Goal: Task Accomplishment & Management: Use online tool/utility

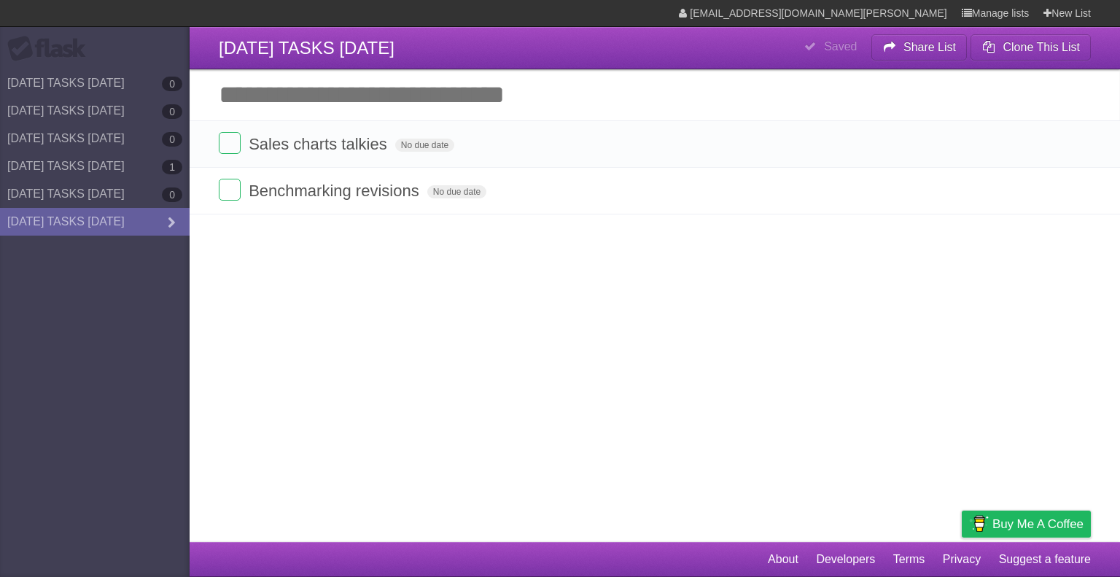
click at [330, 314] on article "**********" at bounding box center [560, 271] width 1120 height 542
click at [223, 144] on label at bounding box center [230, 143] width 22 height 22
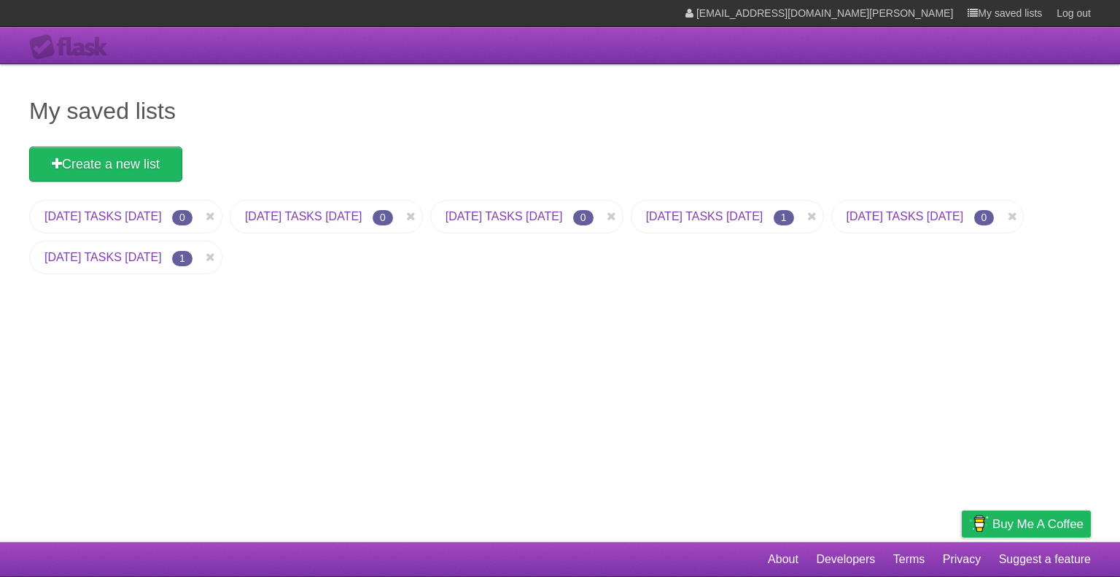
click at [162, 262] on link "[DATE] TASKS [DATE]" at bounding box center [102, 257] width 117 height 12
